Goal: Task Accomplishment & Management: Manage account settings

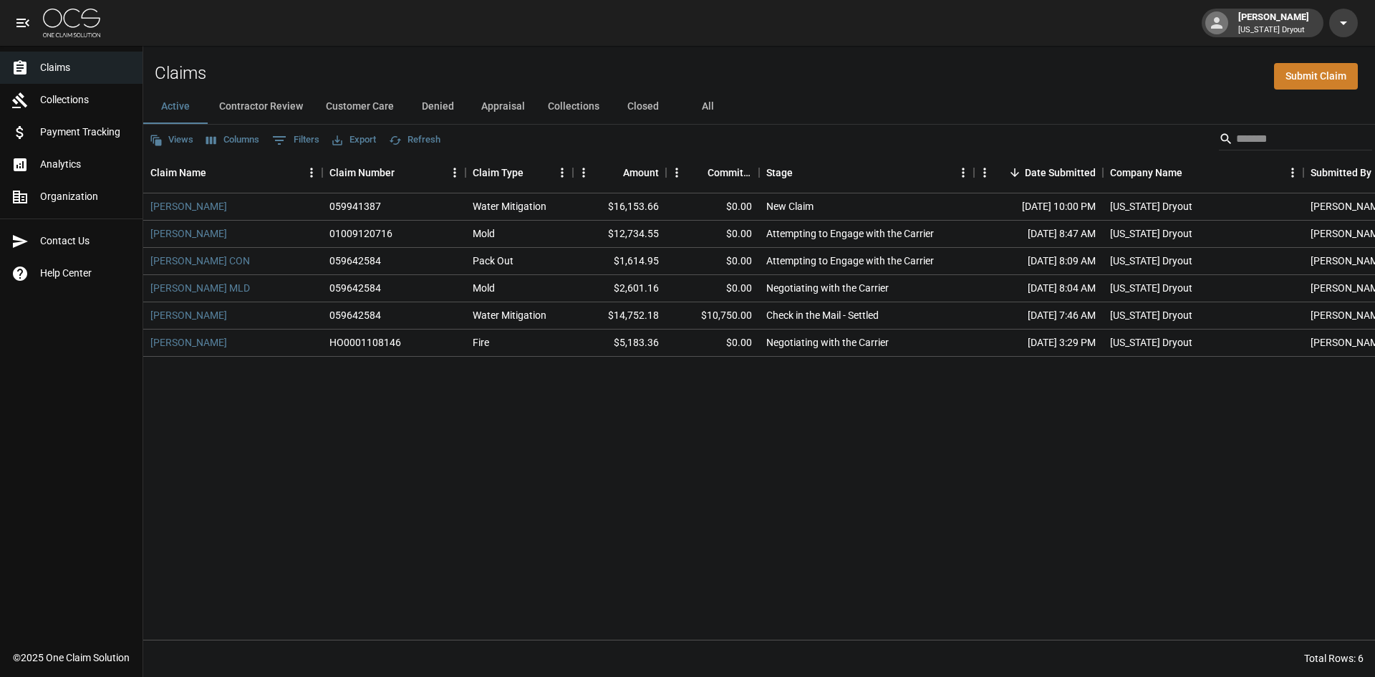
click at [71, 19] on img at bounding box center [71, 23] width 57 height 29
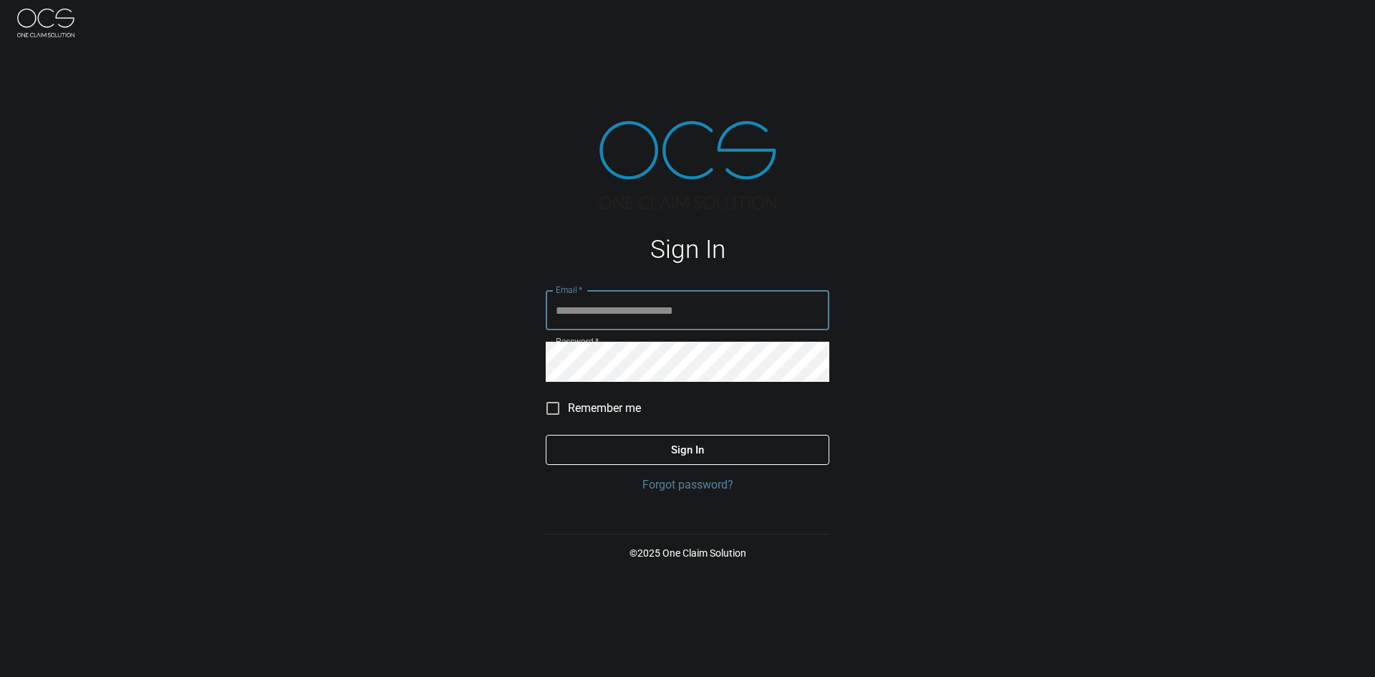
type input "**********"
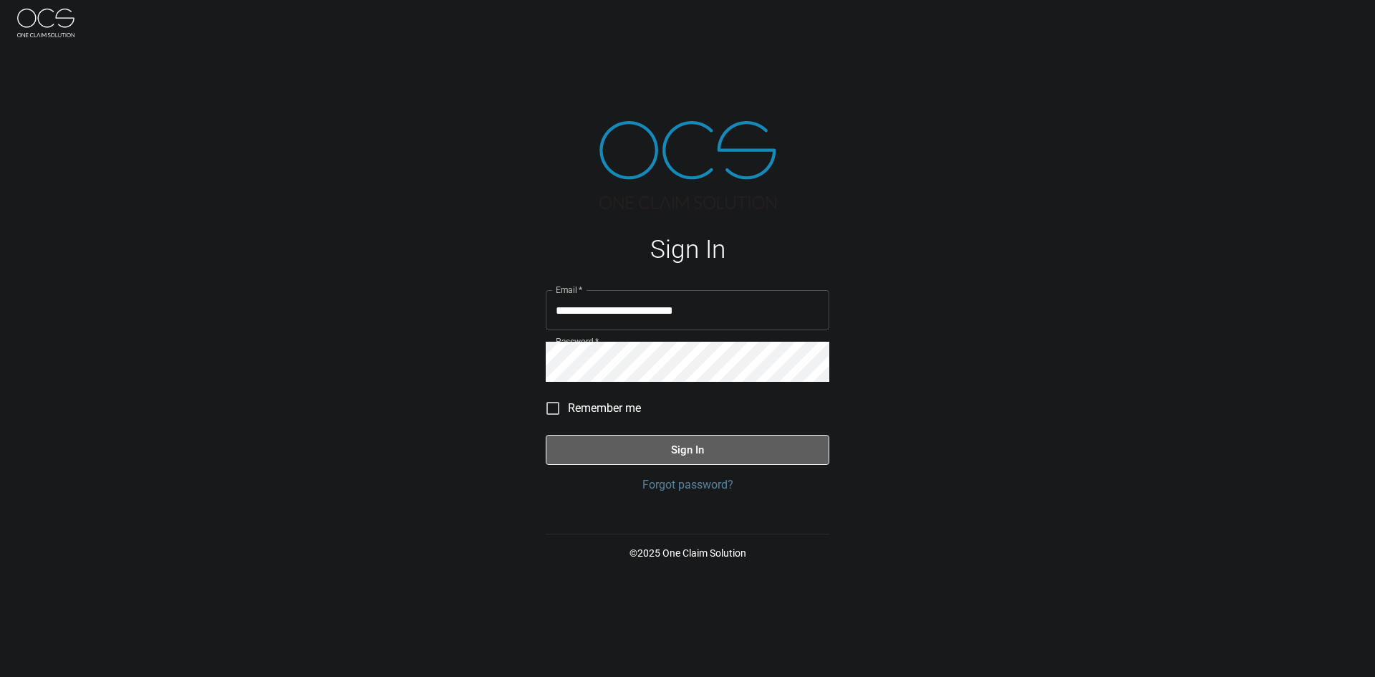
click at [631, 441] on button "Sign In" at bounding box center [688, 450] width 284 height 30
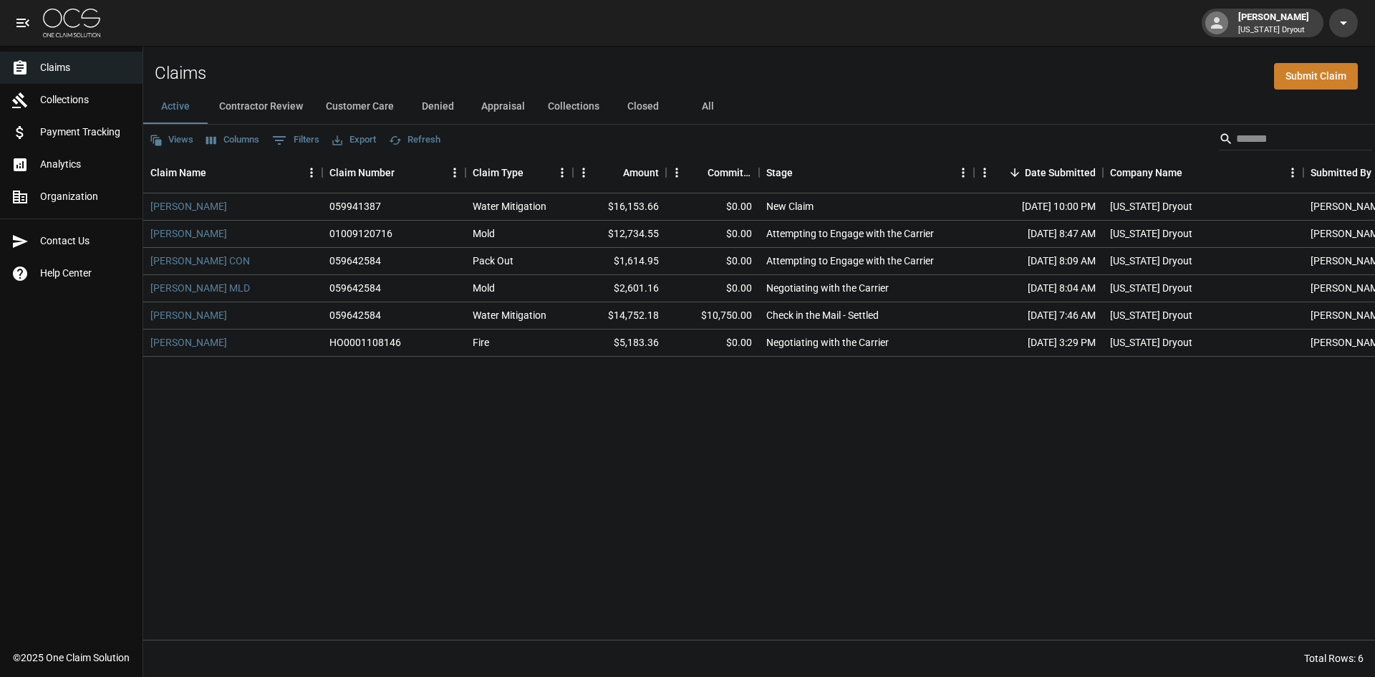
click at [519, 106] on button "Appraisal" at bounding box center [503, 106] width 67 height 34
